Goal: Information Seeking & Learning: Learn about a topic

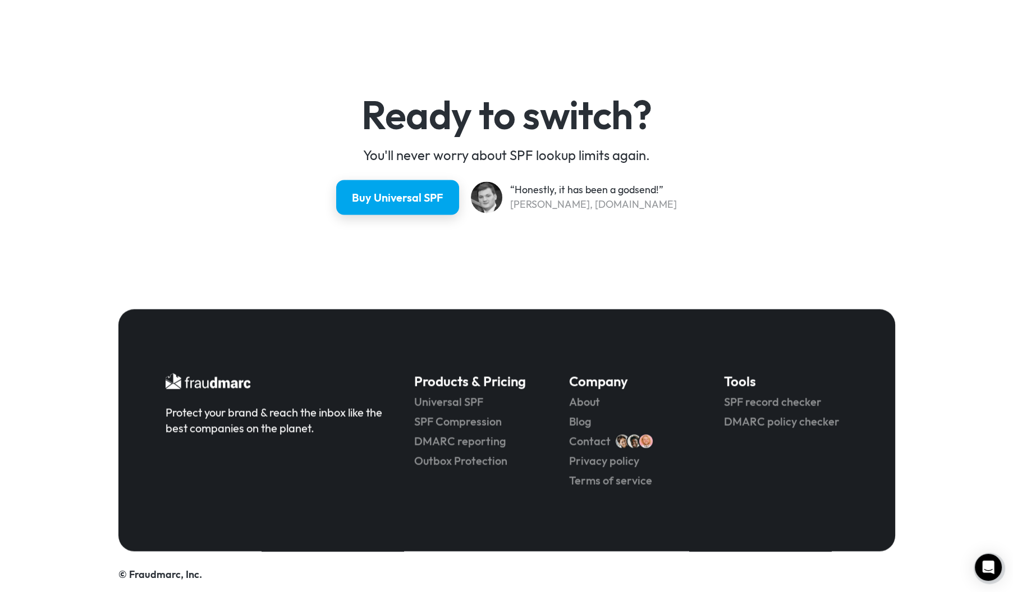
scroll to position [2914, 0]
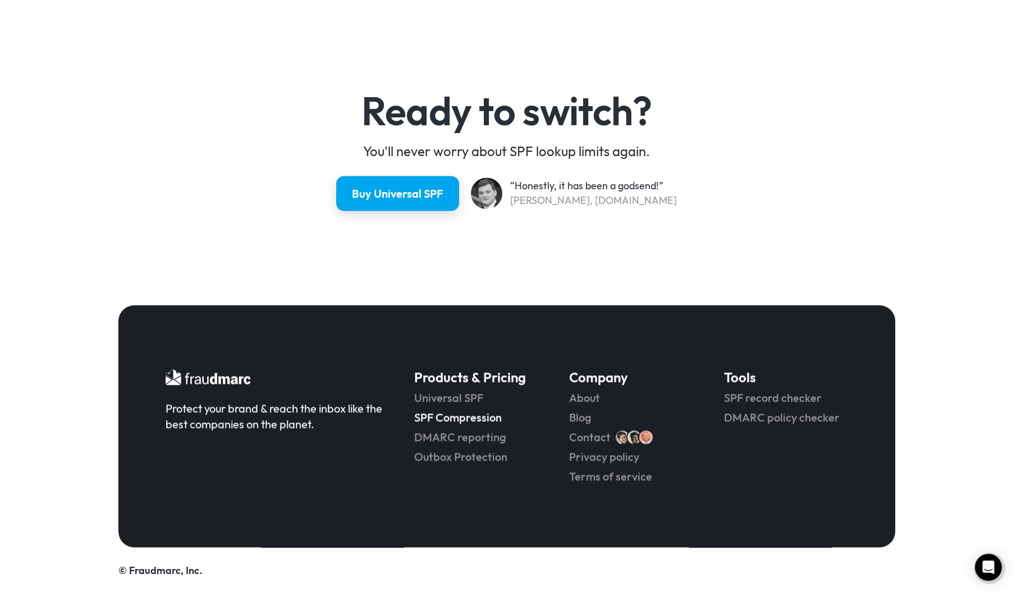
click at [429, 414] on link "SPF Compression" at bounding box center [475, 417] width 123 height 16
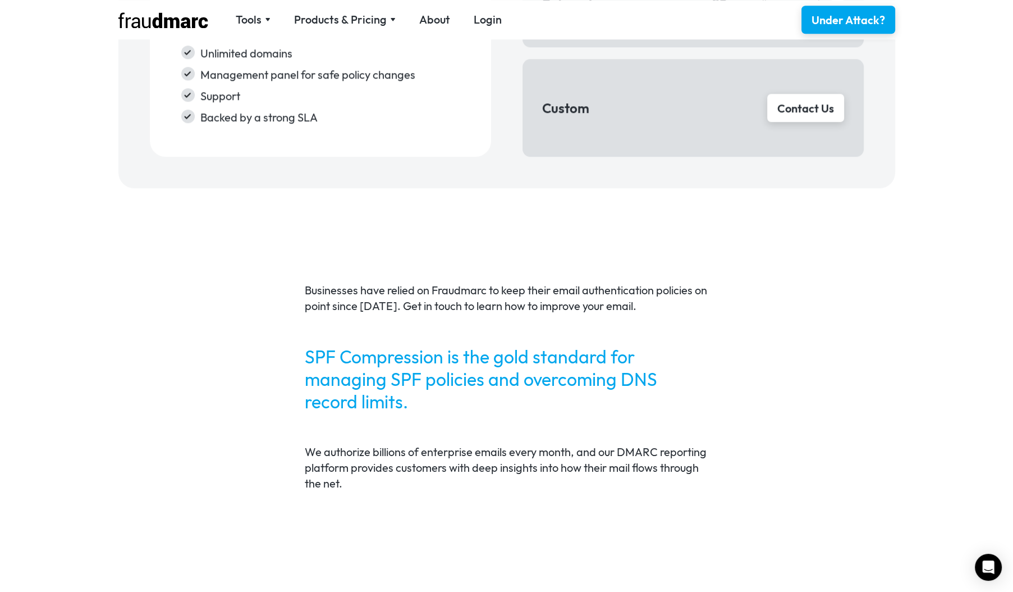
scroll to position [1939, 0]
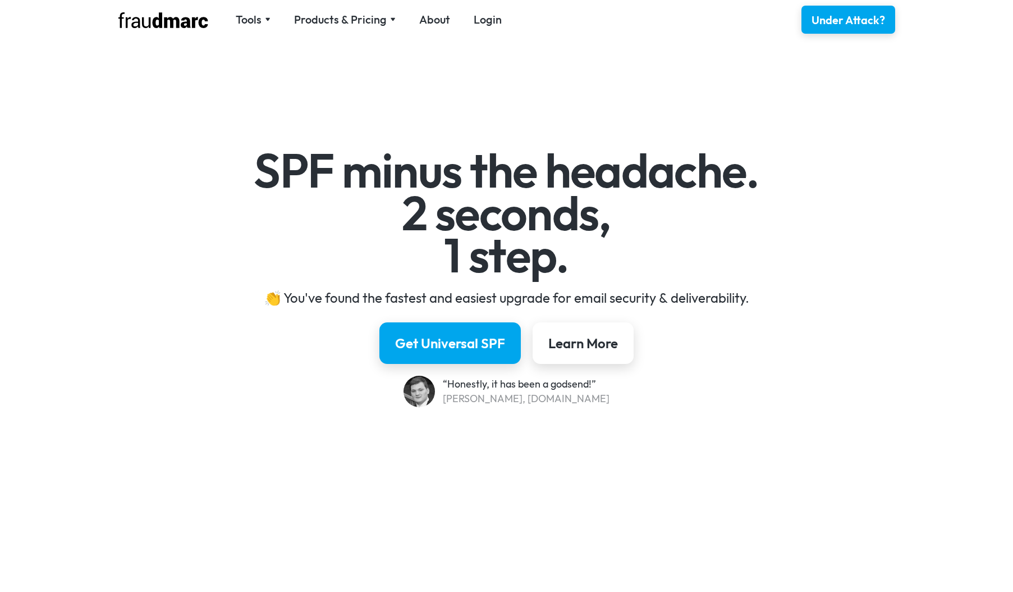
scroll to position [2914, 0]
